Goal: Task Accomplishment & Management: Use online tool/utility

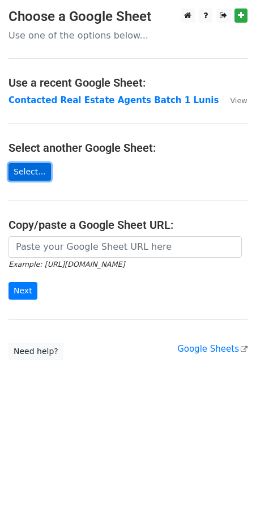
click at [21, 175] on link "Select..." at bounding box center [30, 172] width 43 height 18
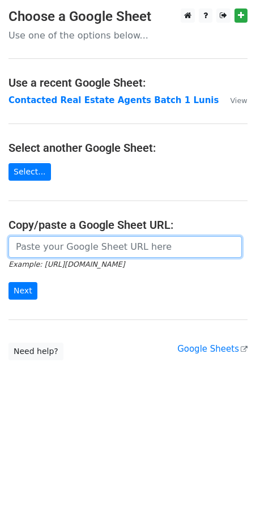
click at [131, 245] on input "url" at bounding box center [126, 247] width 234 height 22
paste input "https://docs.google.com/spreadsheets/d/1kf3y9PQIYWt9cl0h9Q3RjXcn5RzesUQxyyt2dOA…"
type input "https://docs.google.com/spreadsheets/d/1kf3y9PQIYWt9cl0h9Q3RjXcn5RzesUQxyyt2dOA…"
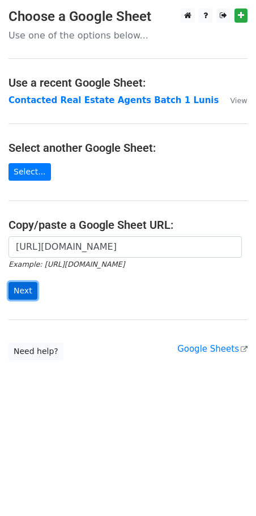
click at [24, 293] on input "Next" at bounding box center [23, 291] width 29 height 18
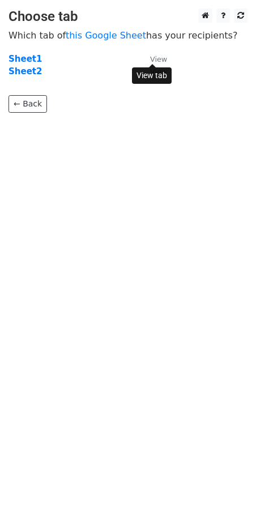
click at [154, 58] on small "View" at bounding box center [158, 59] width 17 height 9
click at [32, 60] on strong "Sheet1" at bounding box center [25, 59] width 33 height 10
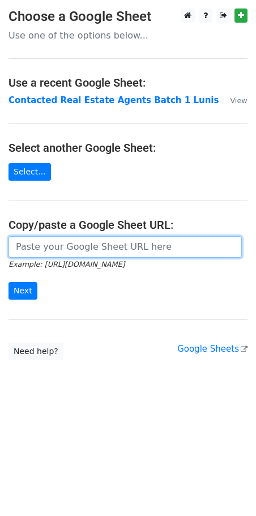
click at [70, 242] on input "url" at bounding box center [126, 247] width 234 height 22
paste input "[URL][DOMAIN_NAME]"
type input "[URL][DOMAIN_NAME]"
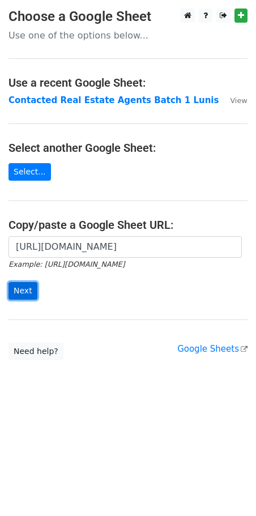
click at [28, 292] on input "Next" at bounding box center [23, 291] width 29 height 18
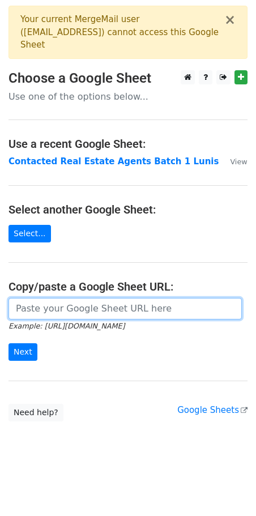
click at [71, 298] on input "url" at bounding box center [126, 309] width 234 height 22
paste input "https://docs.google.com/spreadsheets/d/19PRwTOR1DiLbcETvTeruNoOOearTJB8gtI1qeCP…"
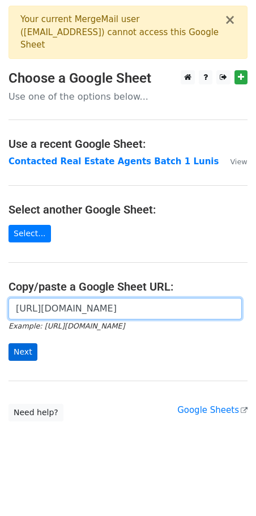
type input "https://docs.google.com/spreadsheets/d/19PRwTOR1DiLbcETvTeruNoOOearTJB8gtI1qeCP…"
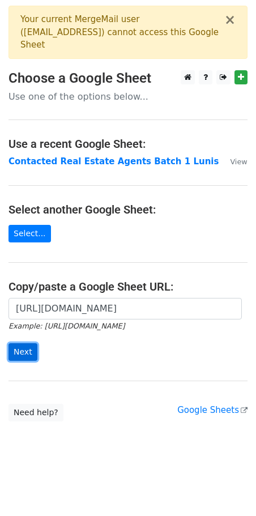
click at [23, 344] on input "Next" at bounding box center [23, 353] width 29 height 18
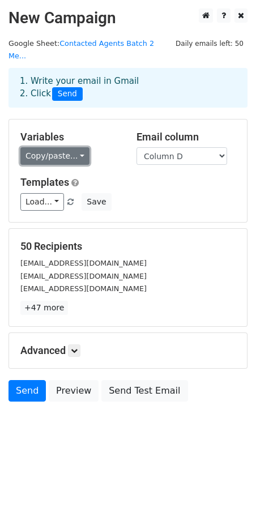
click at [74, 147] on link "Copy/paste..." at bounding box center [54, 156] width 69 height 18
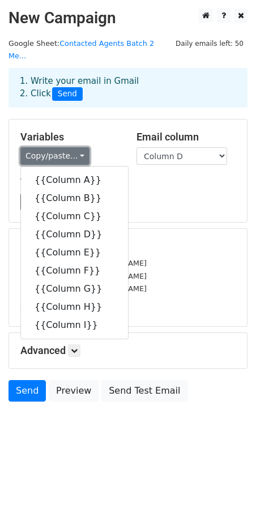
click at [73, 147] on link "Copy/paste..." at bounding box center [54, 156] width 69 height 18
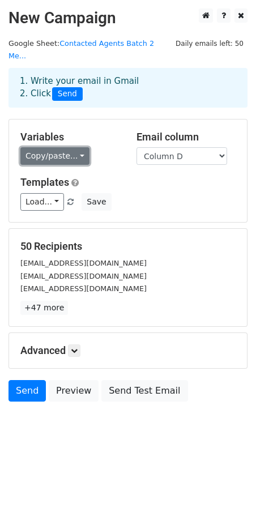
click at [75, 147] on link "Copy/paste..." at bounding box center [54, 156] width 69 height 18
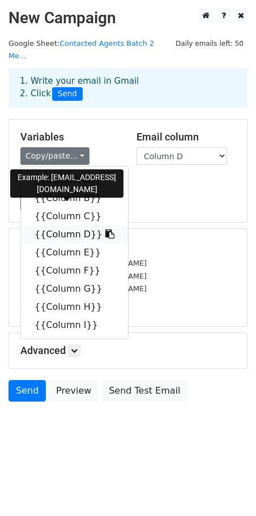
click at [63, 227] on link "{{Column D}}" at bounding box center [74, 235] width 107 height 18
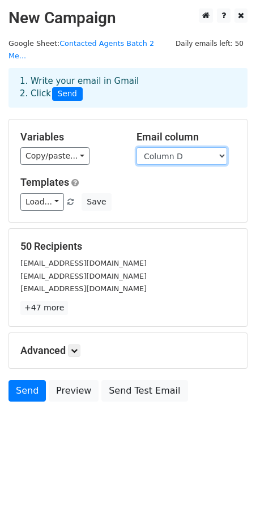
click at [160, 147] on select "Column A Column B Column C Column D Column E Column F Column G Column H Column I" at bounding box center [182, 156] width 91 height 18
click at [137, 161] on div "Variables Copy/paste... {{Column A}} {{Column B}} {{Column C}} {{Column D}} {{C…" at bounding box center [128, 171] width 238 height 103
click at [73, 345] on link at bounding box center [74, 351] width 12 height 12
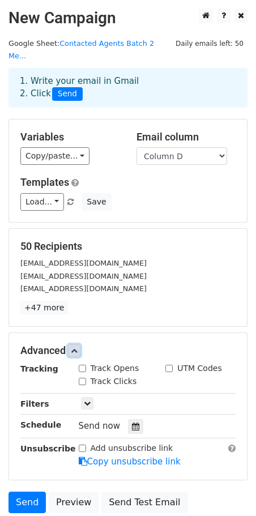
click at [73, 348] on icon at bounding box center [74, 351] width 7 height 7
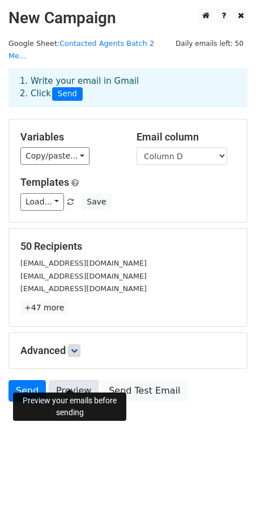
click at [67, 380] on link "Preview" at bounding box center [74, 391] width 50 height 22
click at [114, 176] on h5 "Templates" at bounding box center [127, 182] width 215 height 12
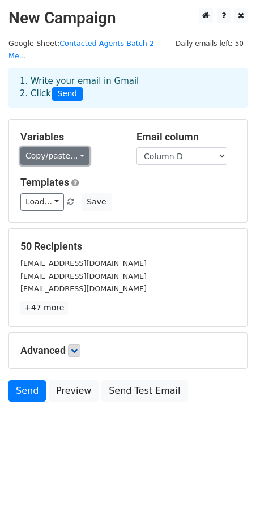
click at [79, 147] on link "Copy/paste..." at bounding box center [54, 156] width 69 height 18
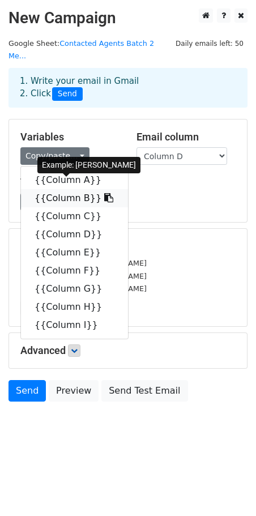
click at [66, 192] on link "{{Column B}}" at bounding box center [74, 198] width 107 height 18
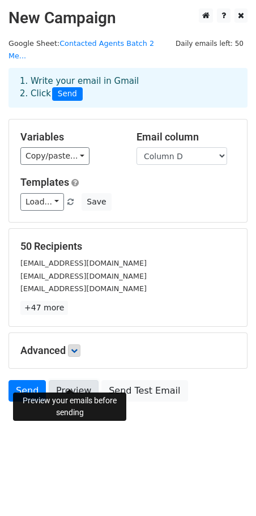
click at [73, 380] on link "Preview" at bounding box center [74, 391] width 50 height 22
click at [66, 380] on link "Preview" at bounding box center [74, 391] width 50 height 22
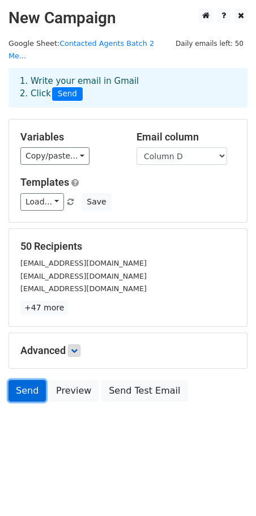
click at [32, 383] on link "Send" at bounding box center [27, 391] width 37 height 22
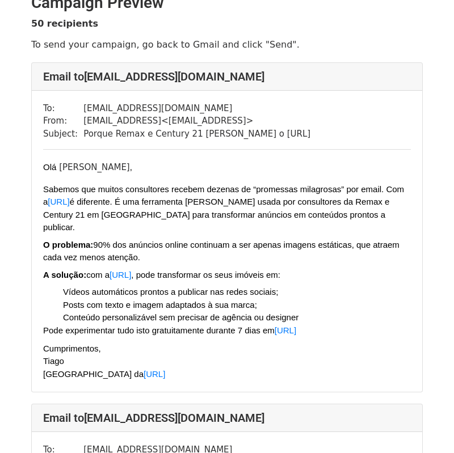
scroll to position [20, 0]
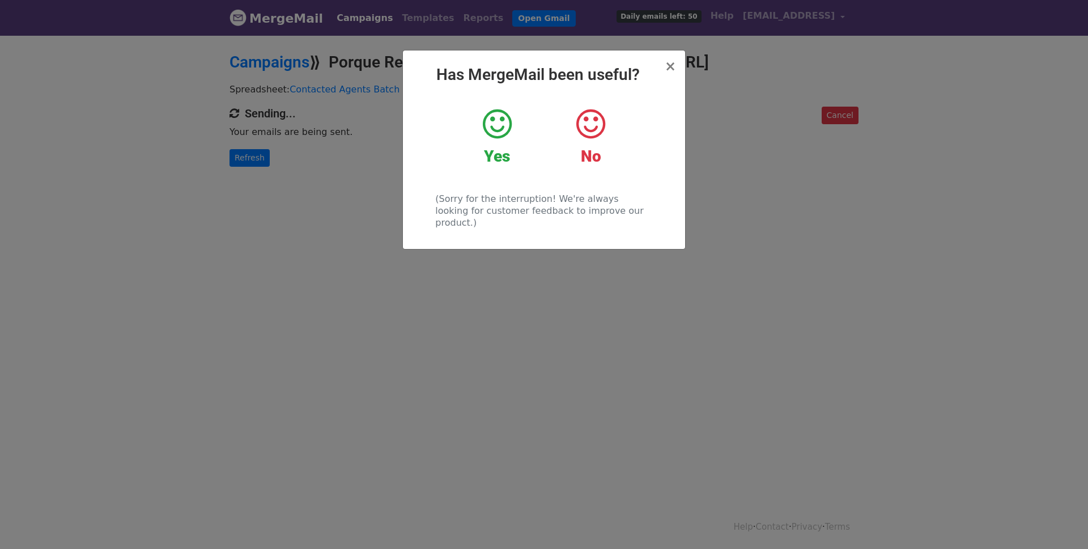
click at [665, 63] on div "× Has MergeMail been useful? Yes No (Sorry for the interruption! We're always l…" at bounding box center [544, 149] width 282 height 198
click at [673, 66] on span "×" at bounding box center [670, 66] width 11 height 16
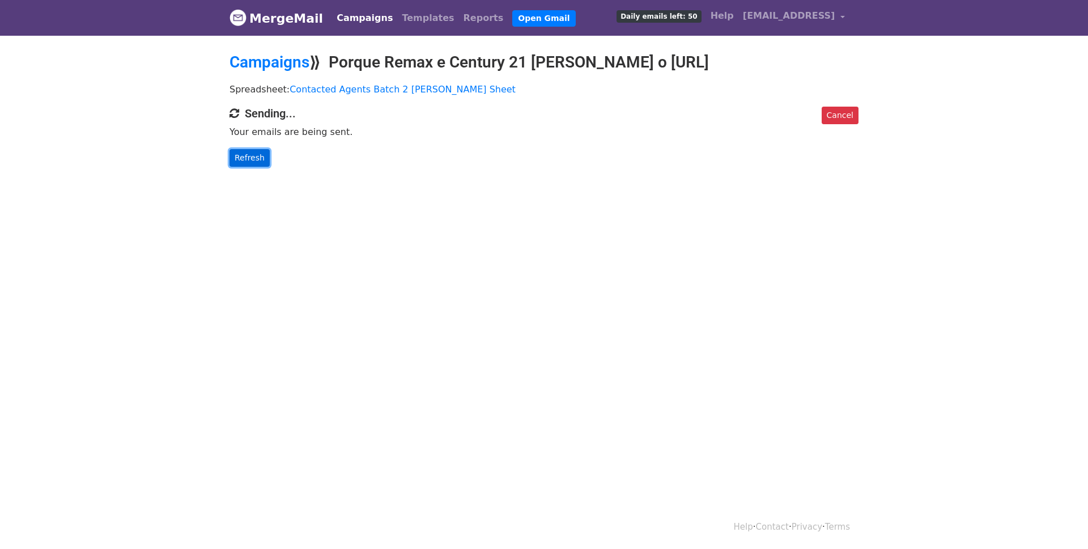
click at [259, 163] on link "Refresh" at bounding box center [250, 158] width 40 height 18
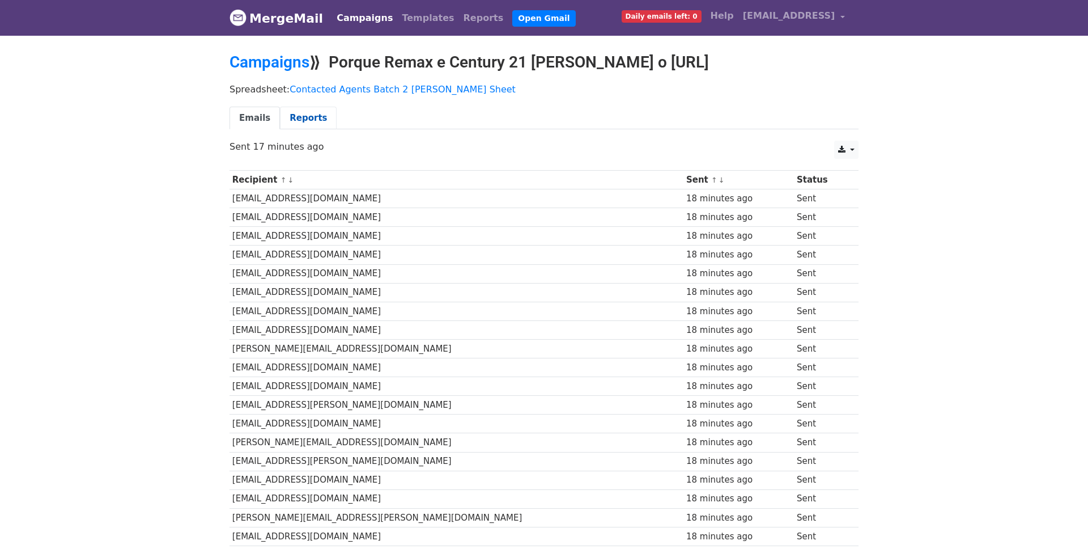
click at [291, 115] on link "Reports" at bounding box center [308, 118] width 57 height 23
